Goal: Task Accomplishment & Management: Use online tool/utility

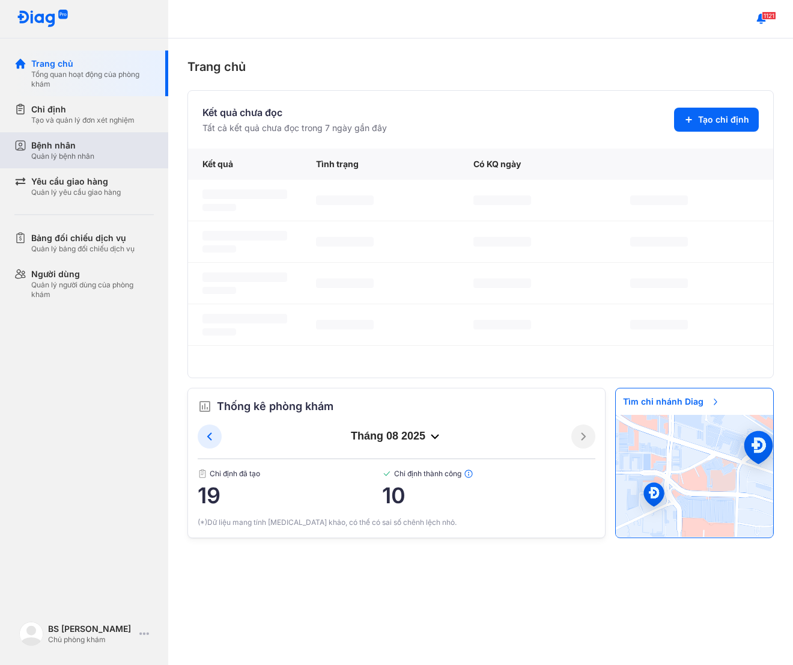
click at [59, 142] on div "Bệnh nhân" at bounding box center [62, 145] width 63 height 12
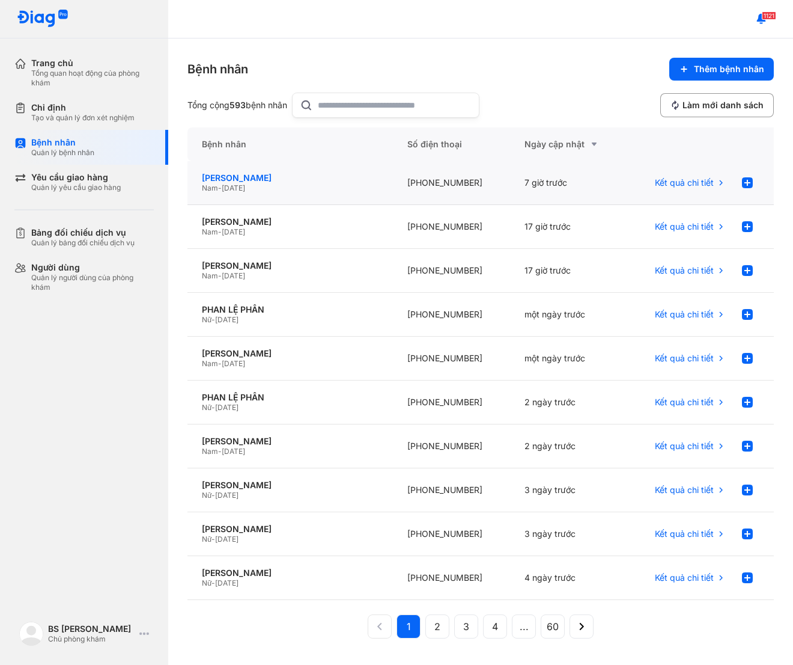
click at [337, 180] on div "TRẦN THANH QUANG" at bounding box center [290, 178] width 177 height 11
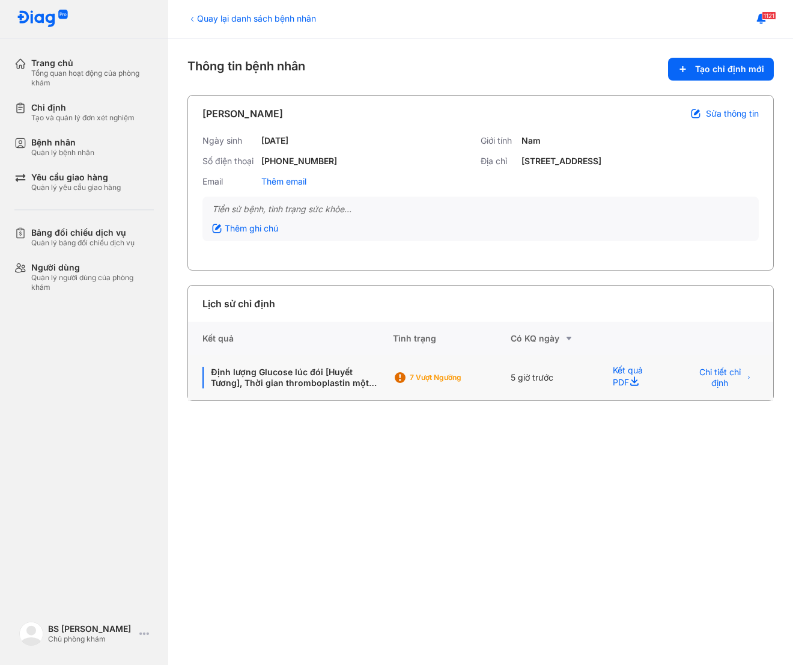
click at [426, 370] on div "7 Vượt ngưỡng" at bounding box center [452, 377] width 118 height 18
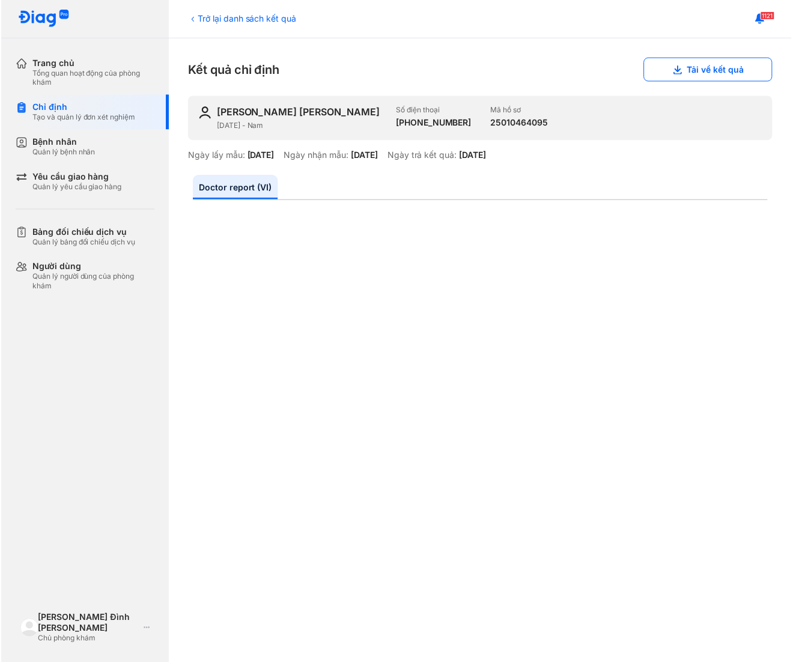
scroll to position [80, 0]
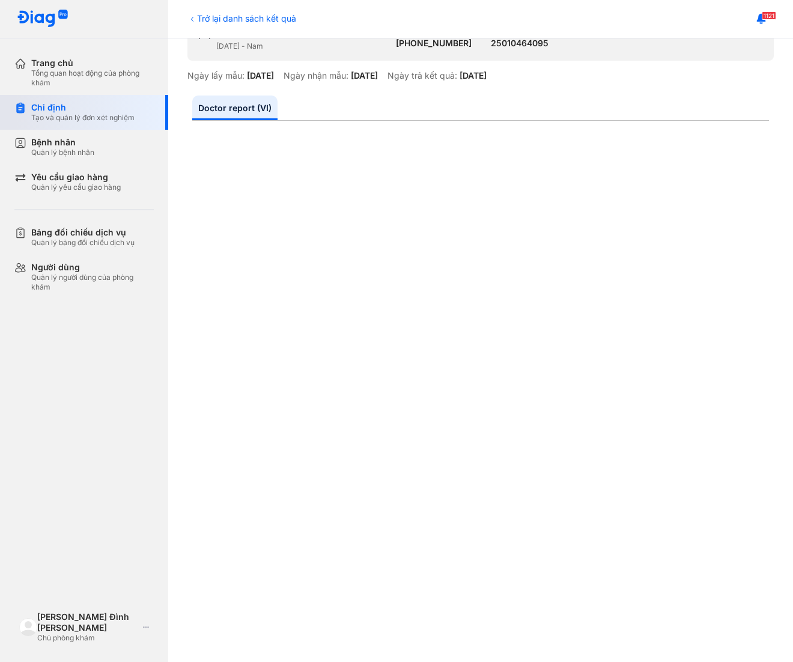
click at [37, 109] on div "Chỉ định" at bounding box center [82, 107] width 103 height 11
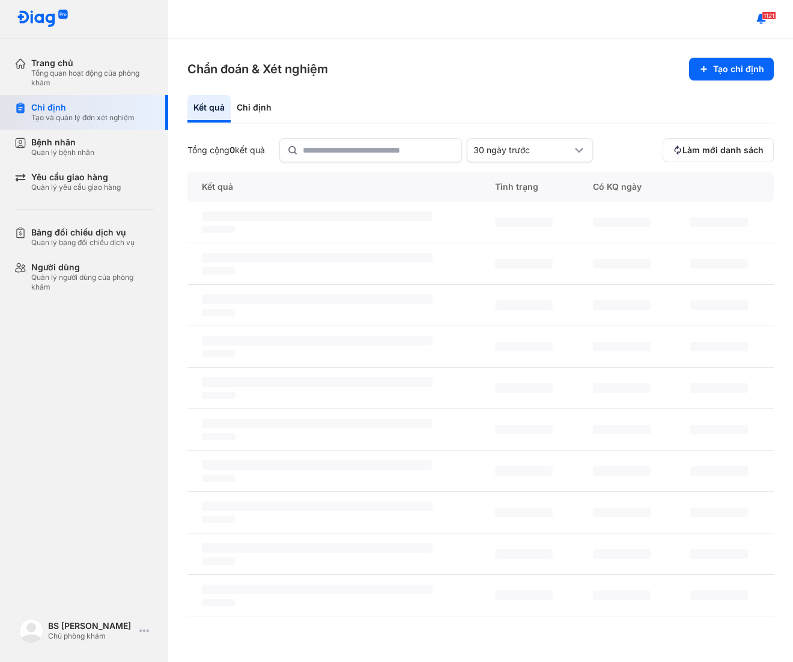
click at [57, 102] on div "Chỉ định Tạo và quản lý đơn xét nghiệm" at bounding box center [91, 112] width 154 height 35
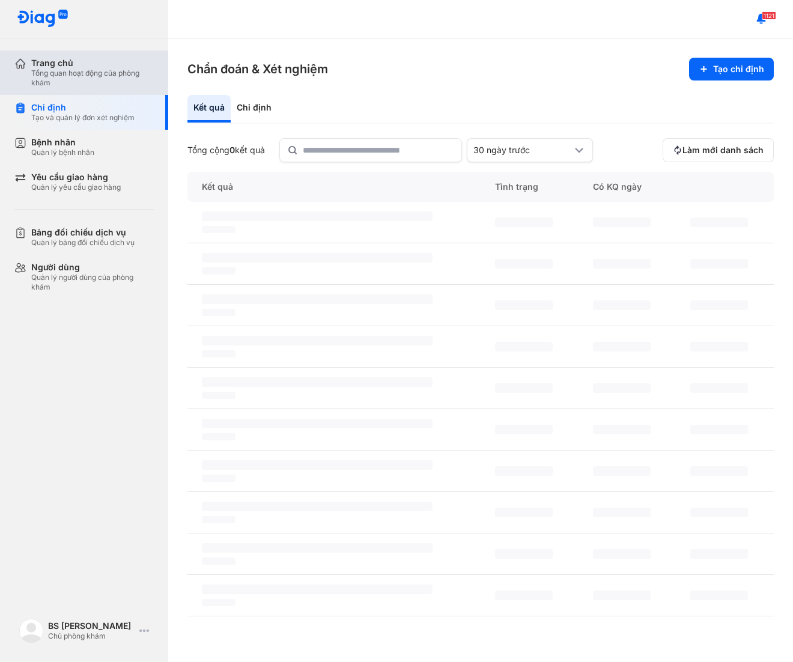
click at [94, 77] on div "Tổng quan hoạt động của phòng khám" at bounding box center [92, 78] width 123 height 19
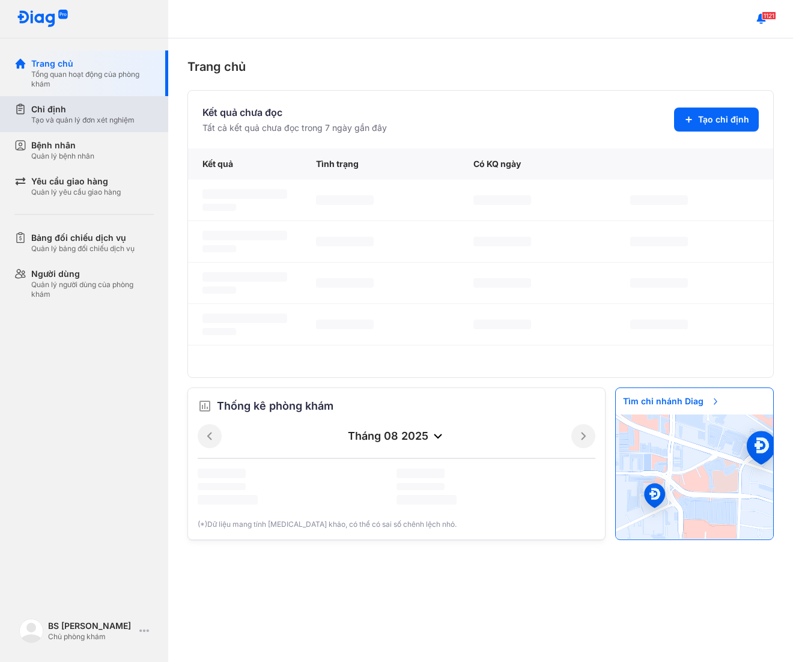
click at [92, 111] on div "Chỉ định" at bounding box center [82, 109] width 103 height 12
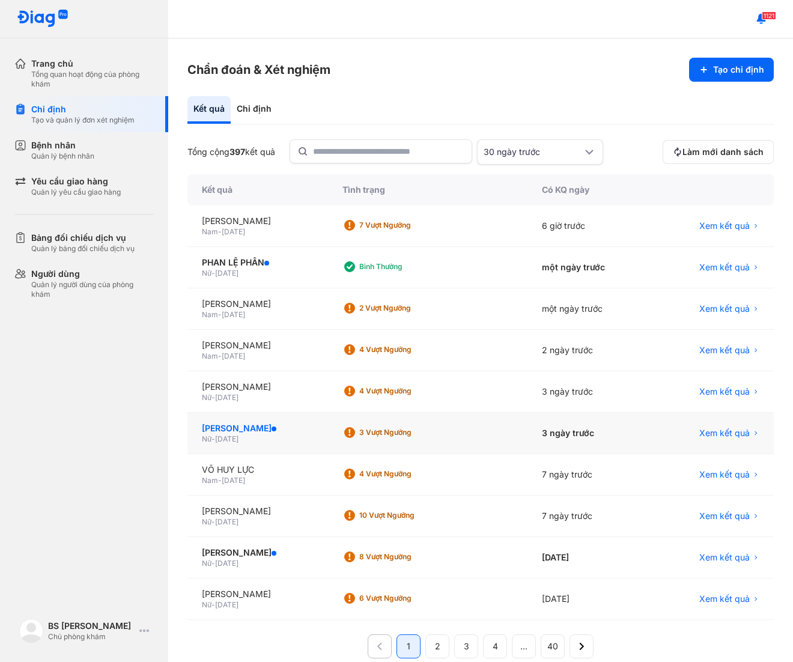
click at [314, 432] on div "[PERSON_NAME] [PERSON_NAME]" at bounding box center [258, 429] width 112 height 12
